Goal: Navigation & Orientation: Find specific page/section

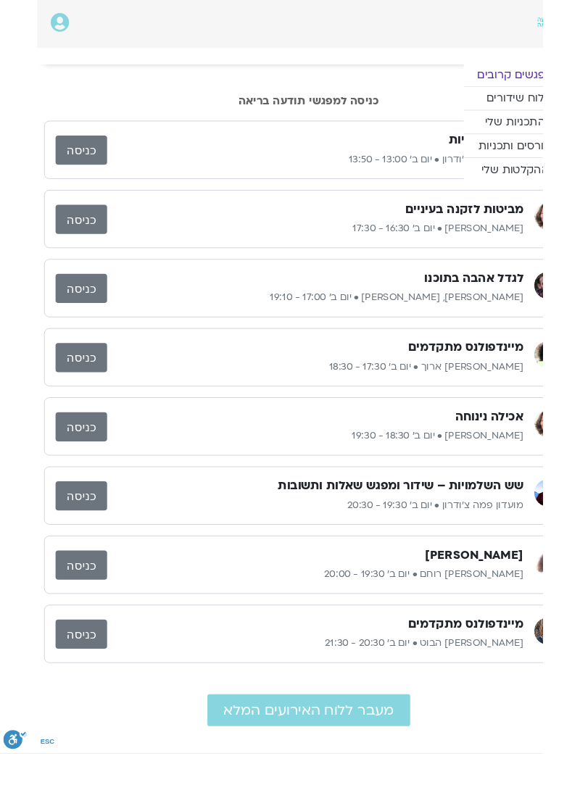
scroll to position [0, -39]
click at [496, 161] on link "קורסים ותכניות" at bounding box center [550, 155] width 109 height 25
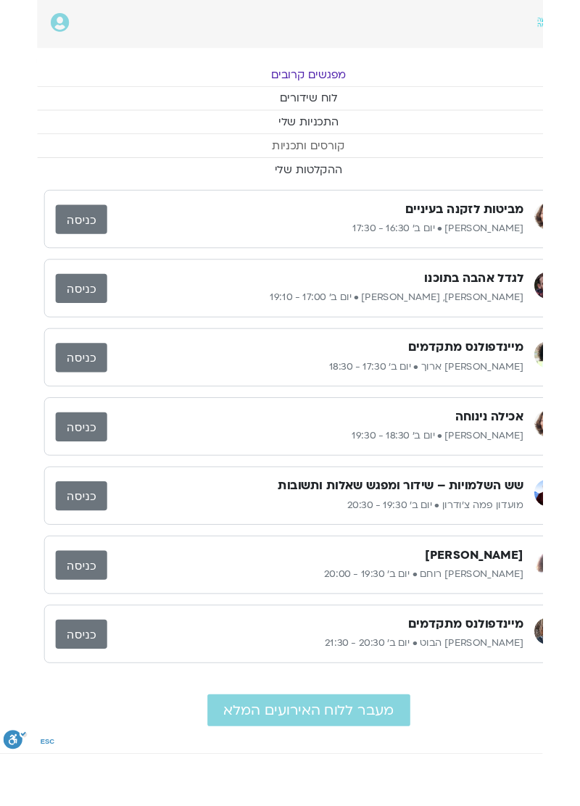
scroll to position [0, 0]
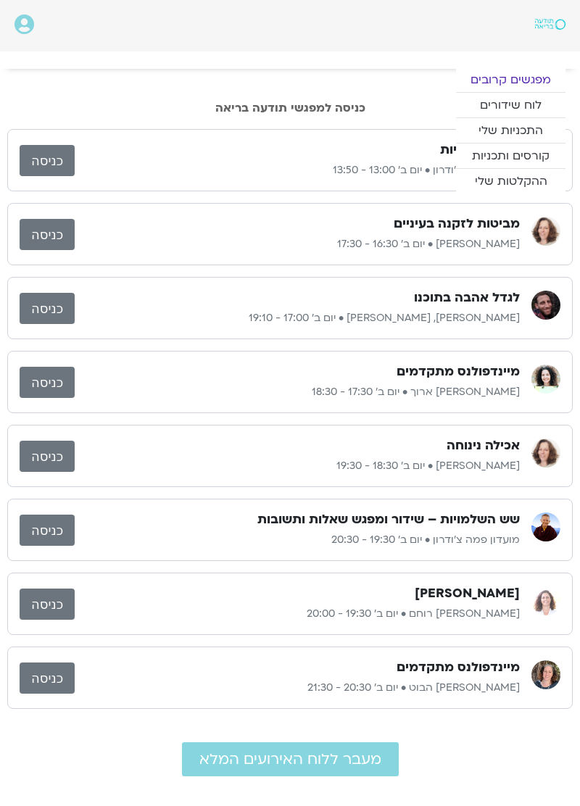
scroll to position [0, -39]
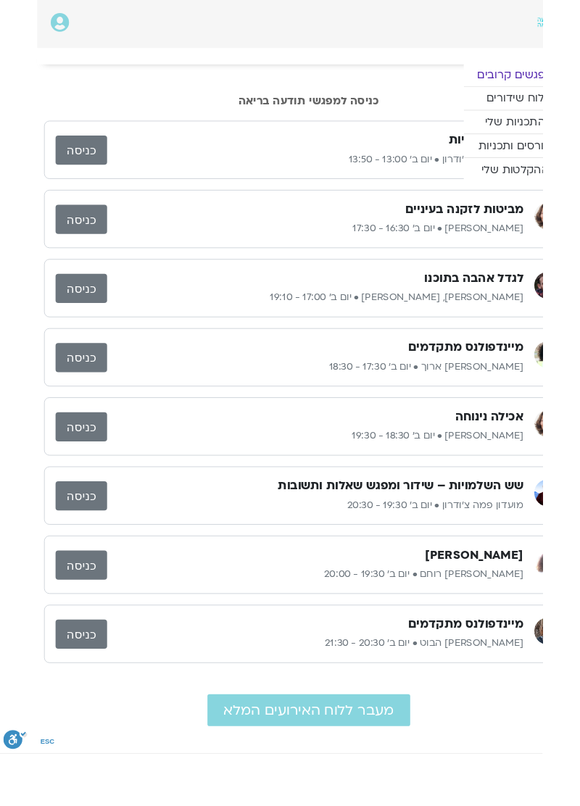
click at [94, 147] on link "כניסה" at bounding box center [86, 160] width 55 height 31
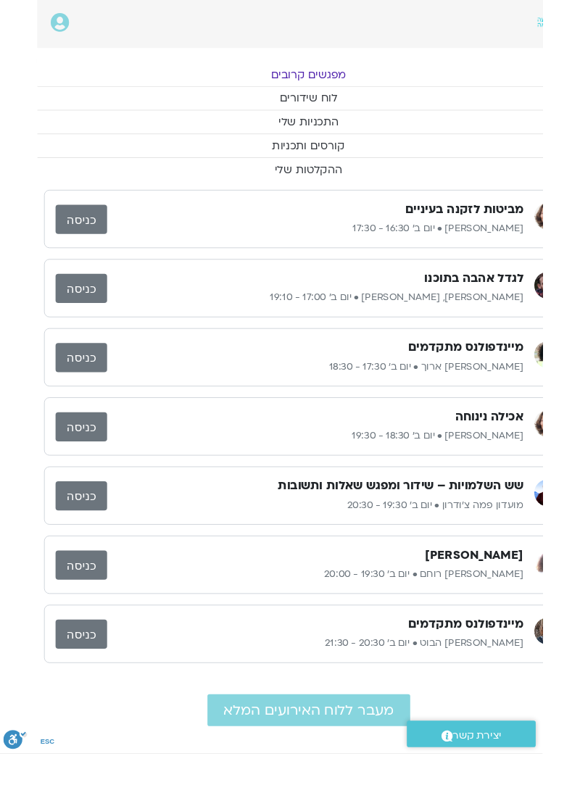
scroll to position [0, 0]
